Goal: Transaction & Acquisition: Purchase product/service

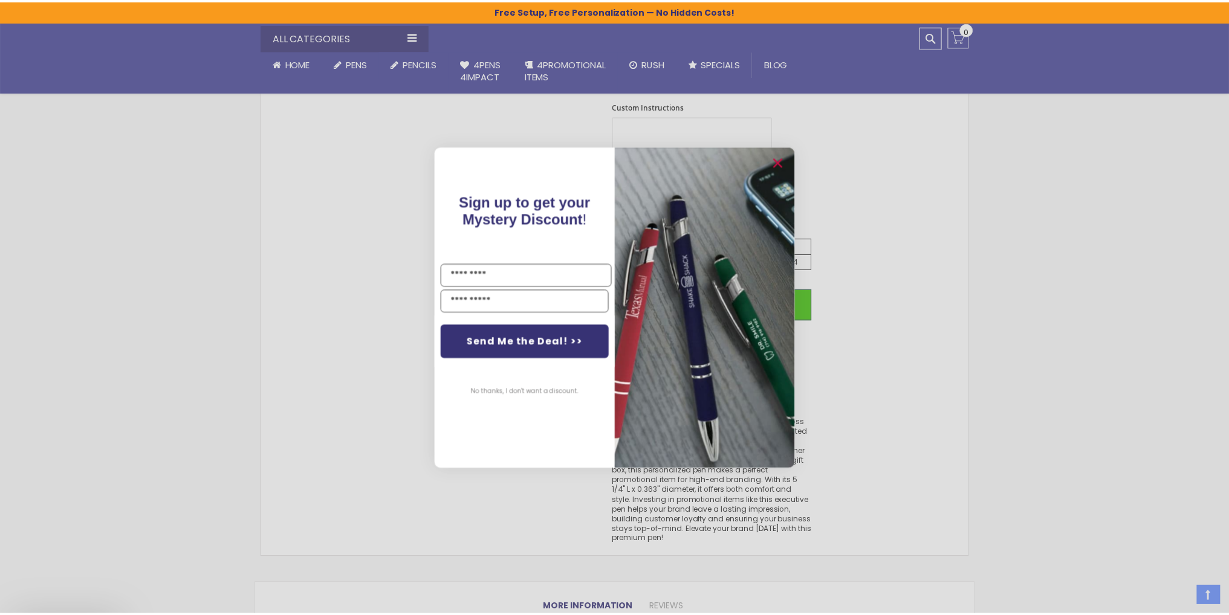
scroll to position [665, 0]
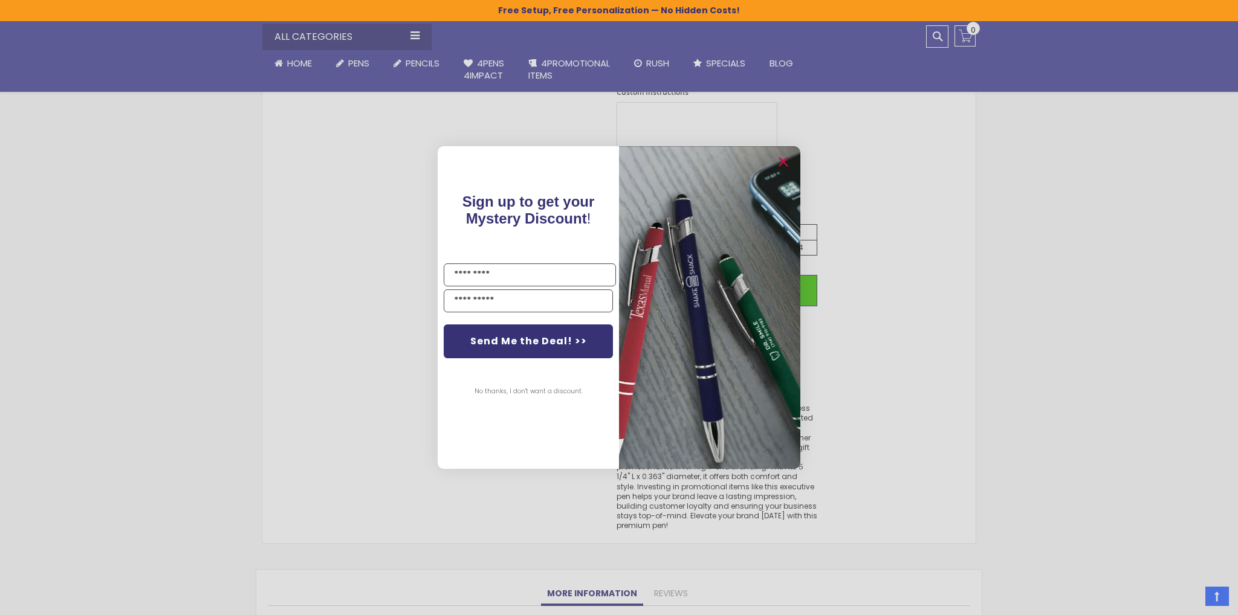
click at [150, 212] on div "Close dialog Sign up to get your Mystery Discount ! Name Email Send Me the Deal…" at bounding box center [619, 307] width 1238 height 615
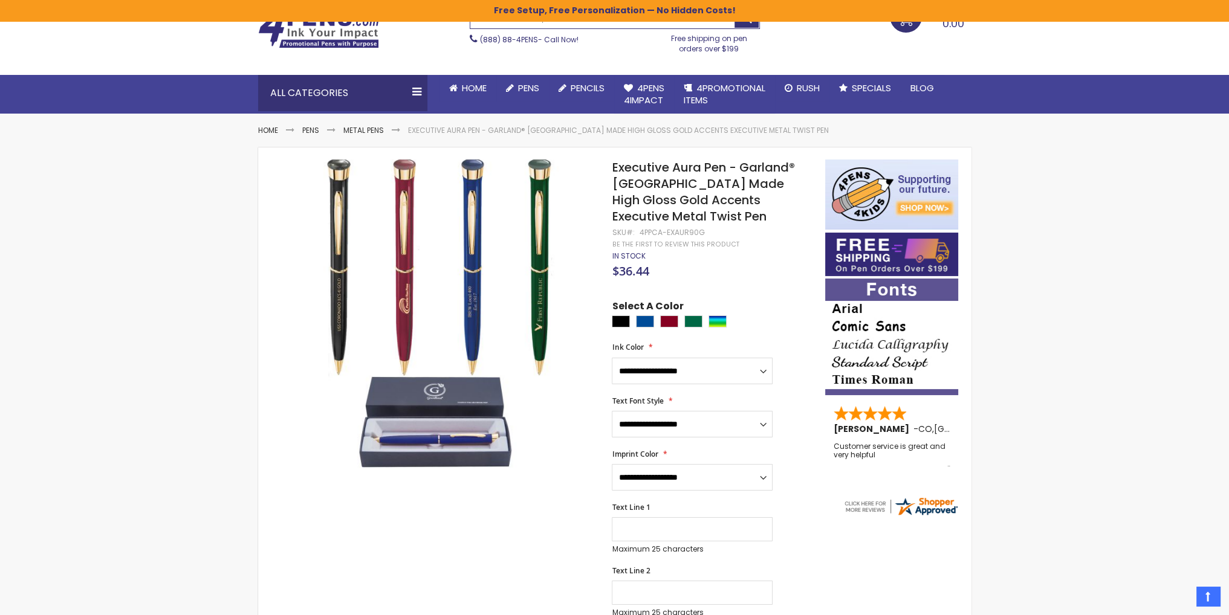
scroll to position [60, 0]
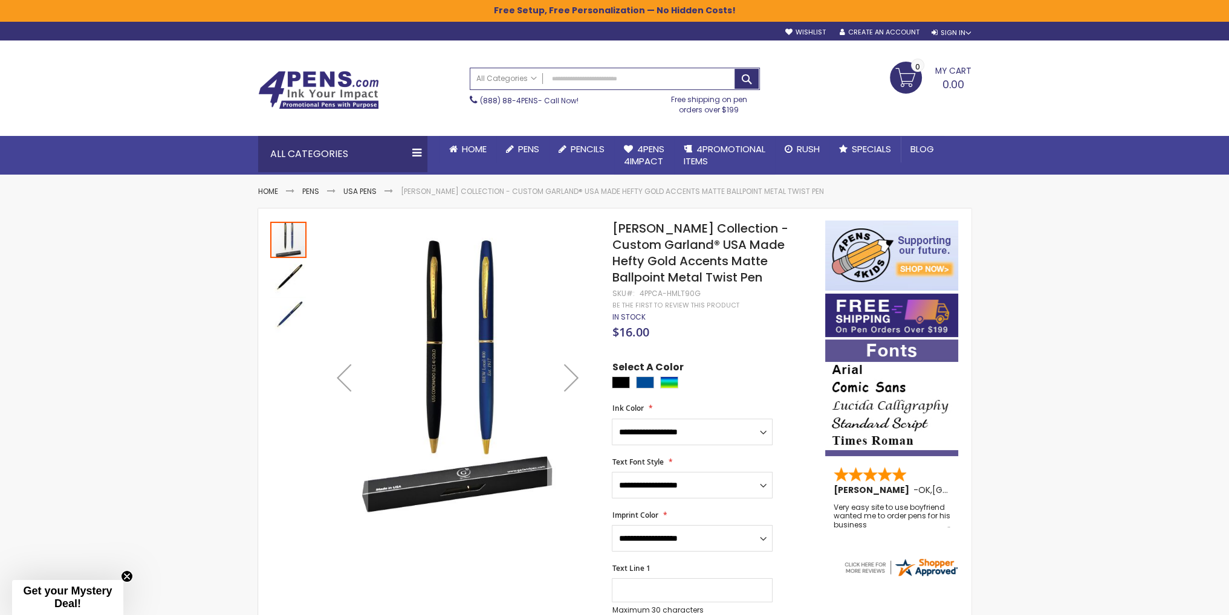
click at [572, 370] on div "Next" at bounding box center [571, 378] width 48 height 48
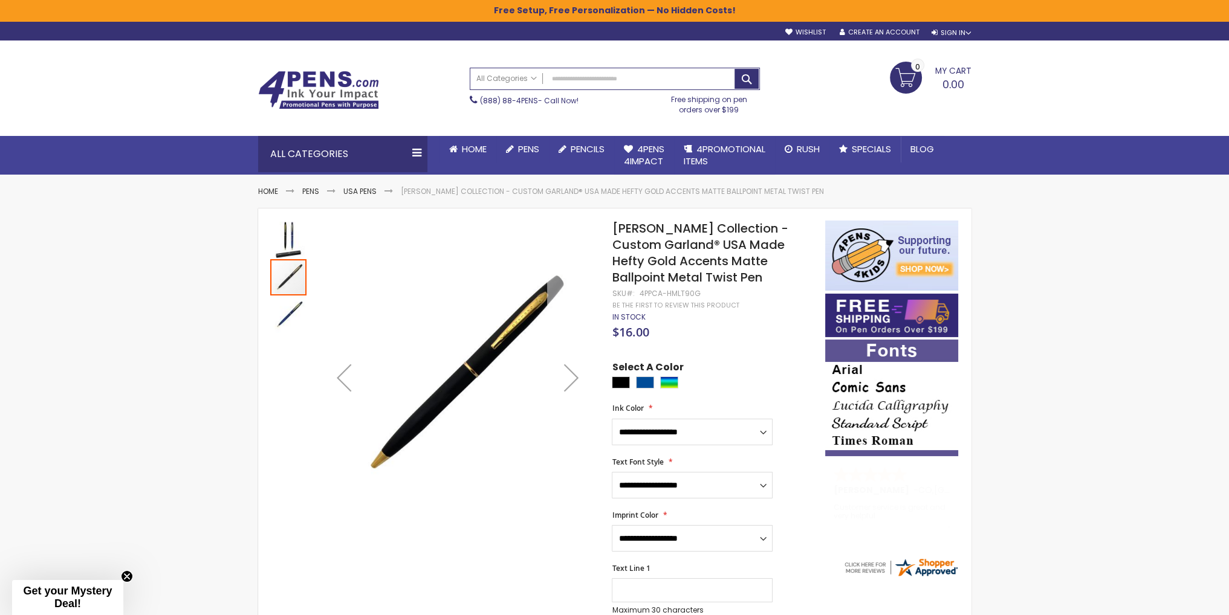
click at [572, 370] on div "Next" at bounding box center [571, 378] width 48 height 48
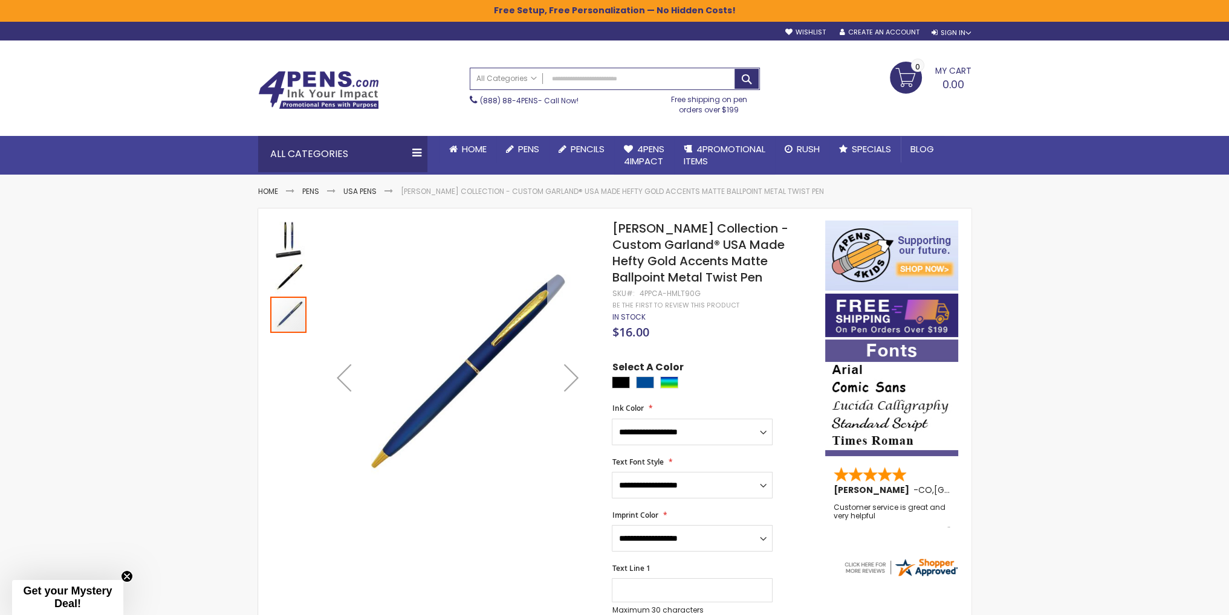
click at [572, 370] on div "Next" at bounding box center [571, 378] width 48 height 48
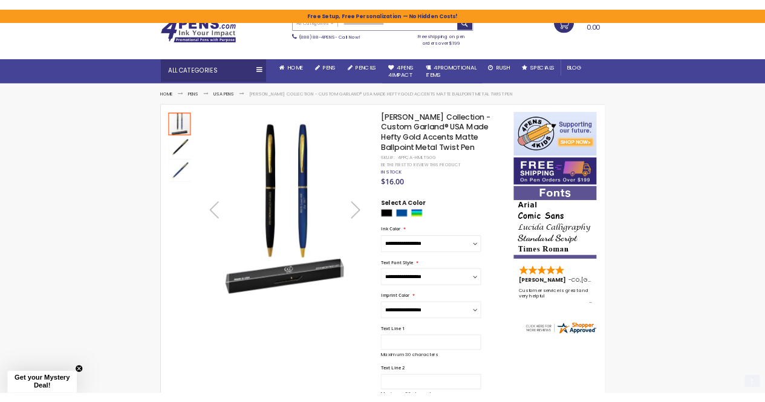
scroll to position [121, 0]
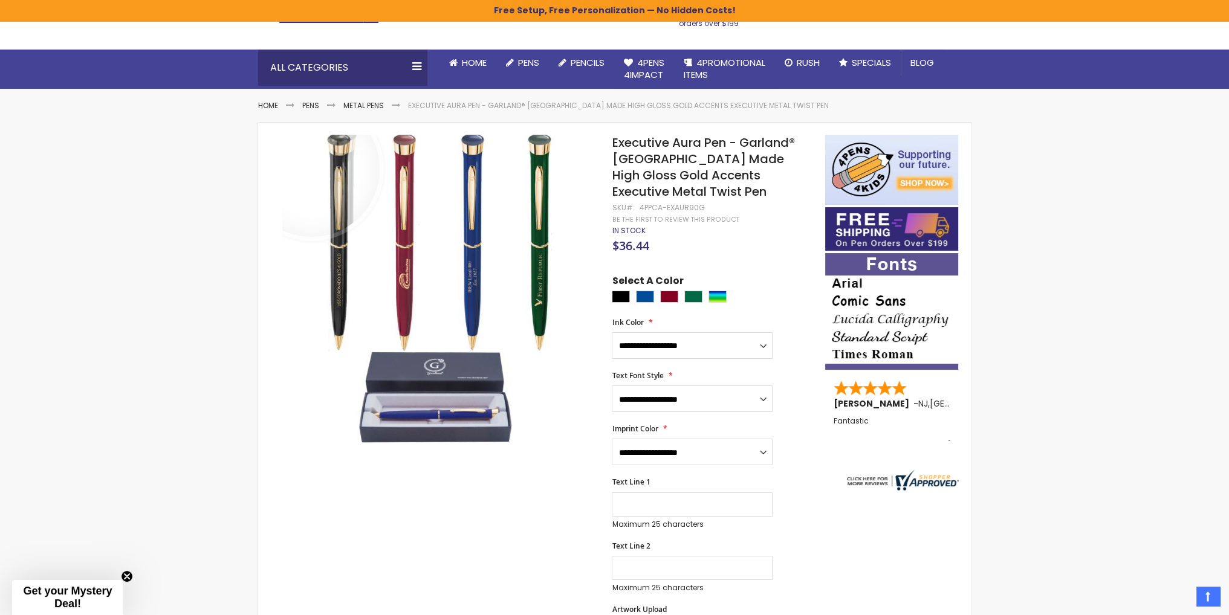
scroll to position [181, 0]
